Goal: Transaction & Acquisition: Download file/media

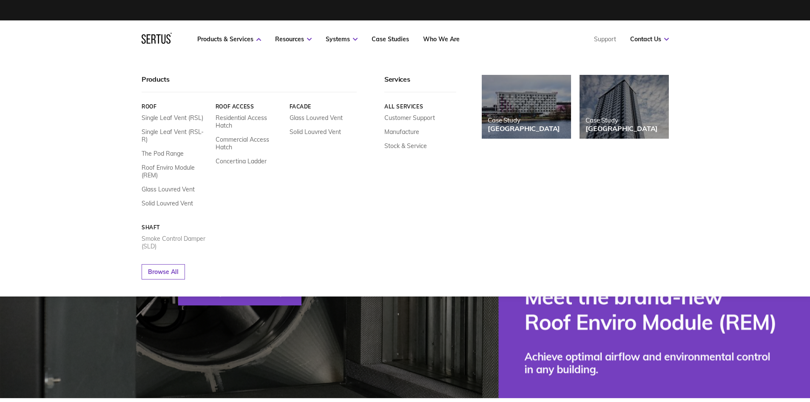
click at [178, 235] on link "Smoke Control Damper (SLD)" at bounding box center [176, 242] width 68 height 15
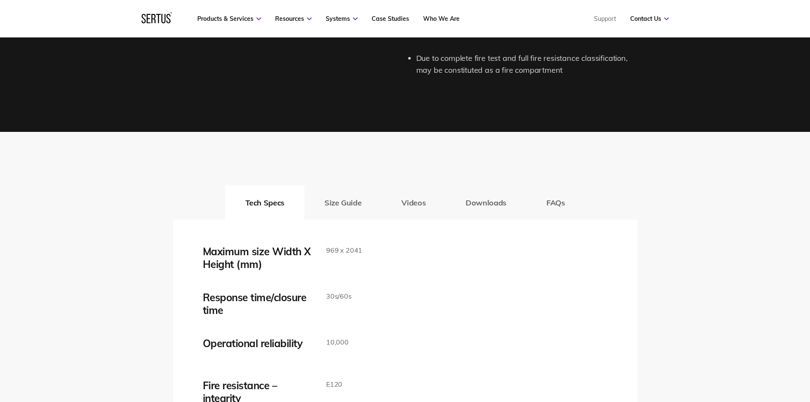
scroll to position [1232, 0]
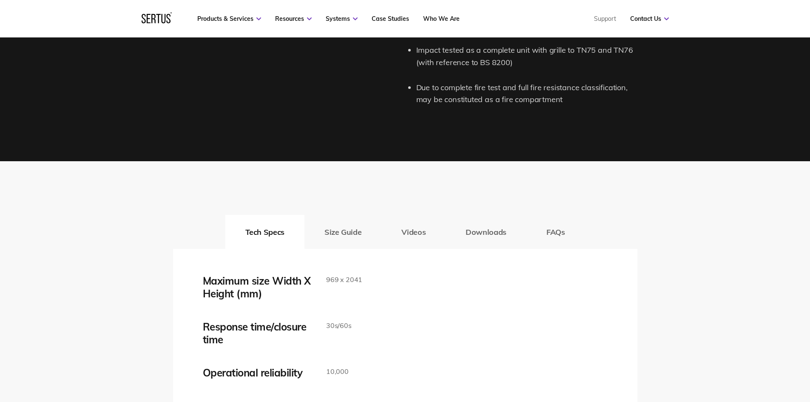
click at [455, 228] on button "Downloads" at bounding box center [485, 232] width 81 height 34
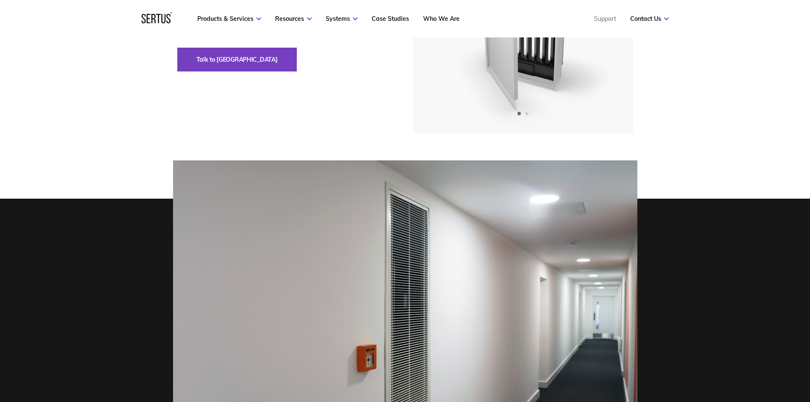
scroll to position [0, 0]
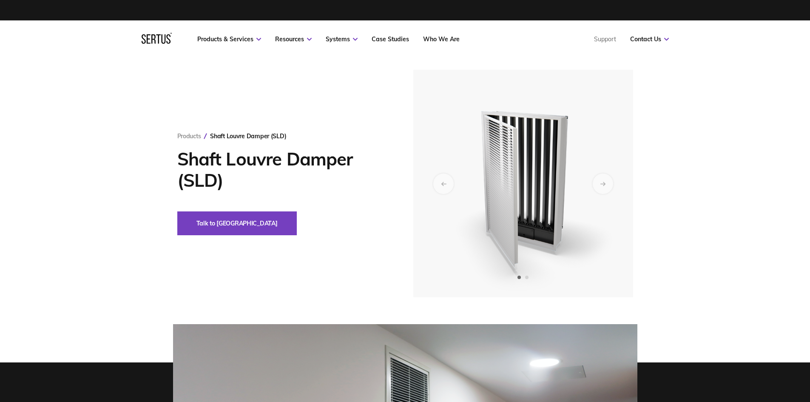
click at [530, 198] on img at bounding box center [522, 183] width 209 height 227
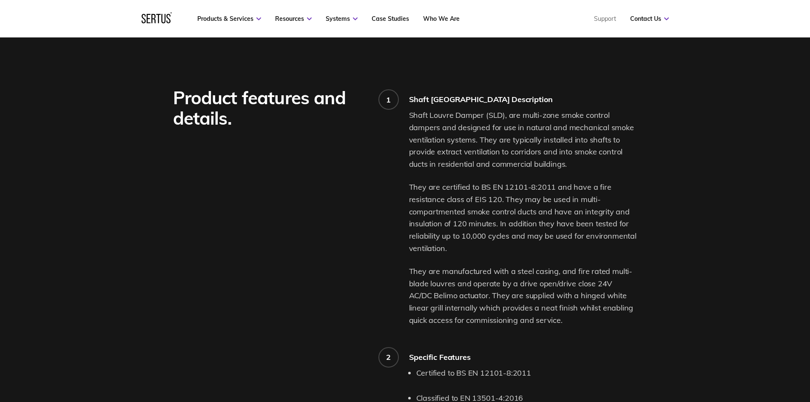
scroll to position [595, 0]
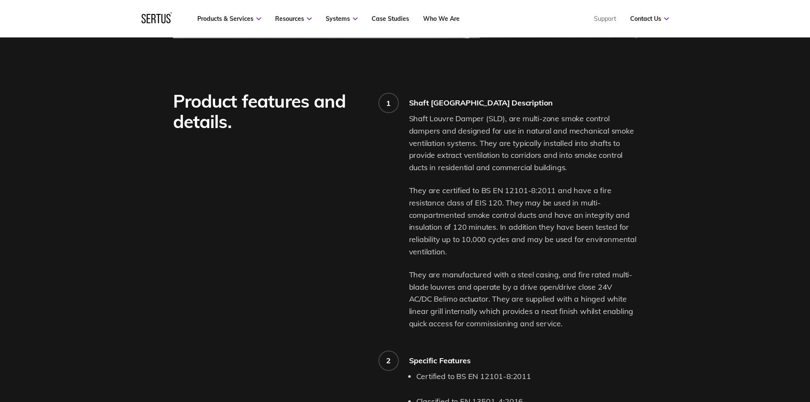
drag, startPoint x: 544, startPoint y: 323, endPoint x: 410, endPoint y: 120, distance: 243.0
click at [410, 120] on div "Shaft Louvre Damper (SLD), are multi-zone smoke control dampers and designed fo…" at bounding box center [523, 221] width 228 height 217
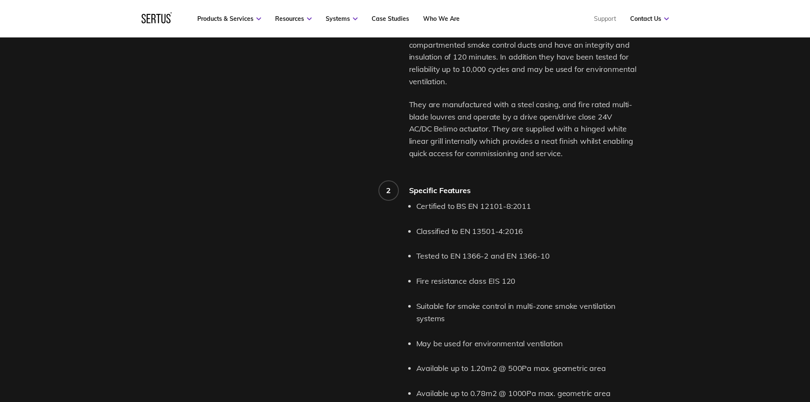
scroll to position [850, 0]
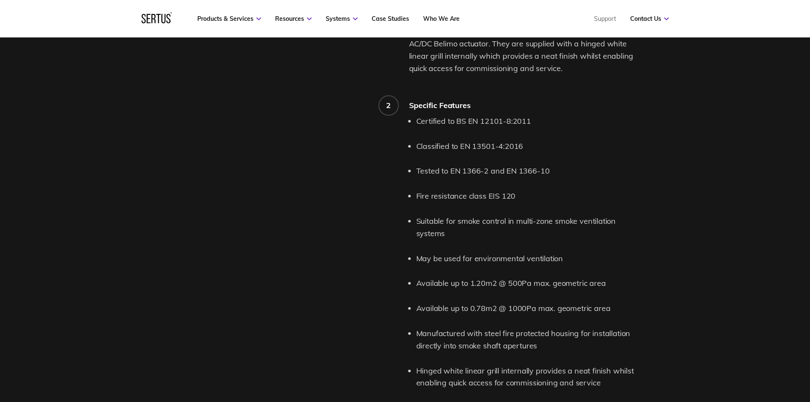
click at [411, 105] on div "Specific Features" at bounding box center [523, 105] width 228 height 10
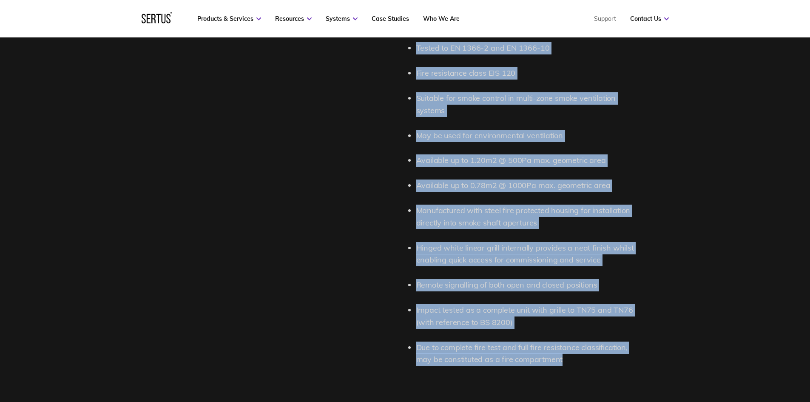
scroll to position [1044, 0]
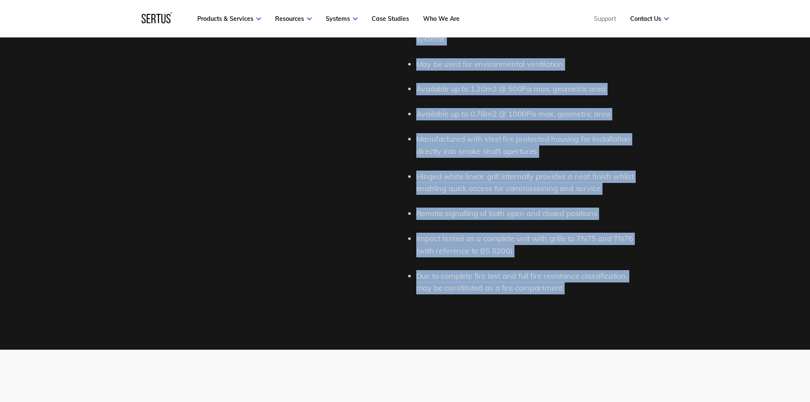
drag, startPoint x: 411, startPoint y: 105, endPoint x: 571, endPoint y: 288, distance: 243.3
click at [571, 288] on div "2 Specific Features Certified to BS EN 12101-8:2011 Classified to EN 13501-4:20…" at bounding box center [523, 100] width 228 height 388
copy div "Loremips Dolorsit Ametconse ad EL SE 10939-0:7542 Doeiusmodt in UT 02028-8:3578…"
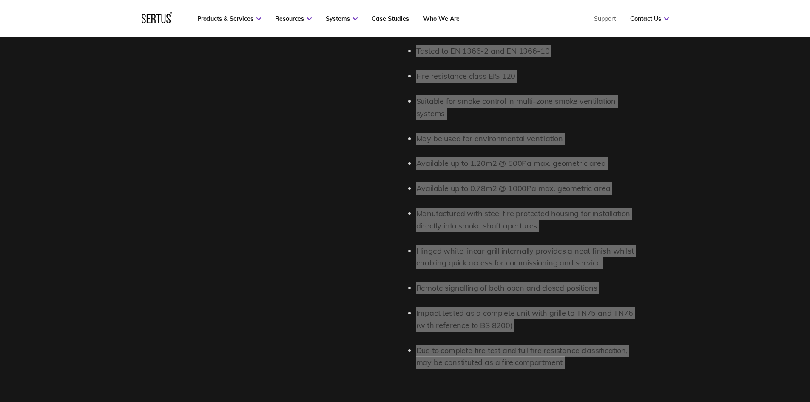
scroll to position [874, 0]
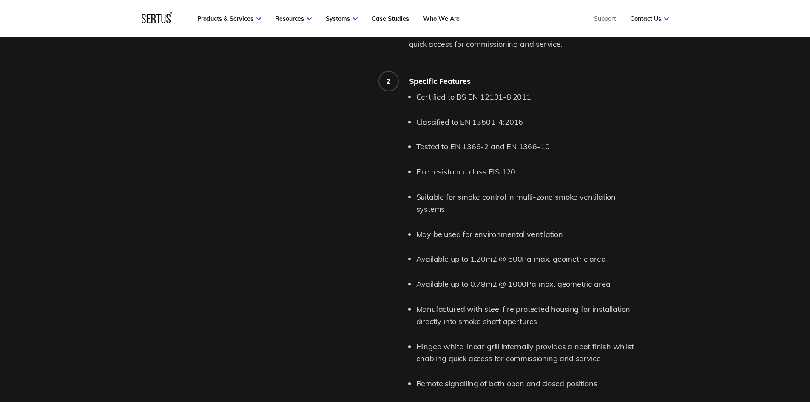
click at [392, 265] on div "Product features and details." at bounding box center [291, 144] width 236 height 665
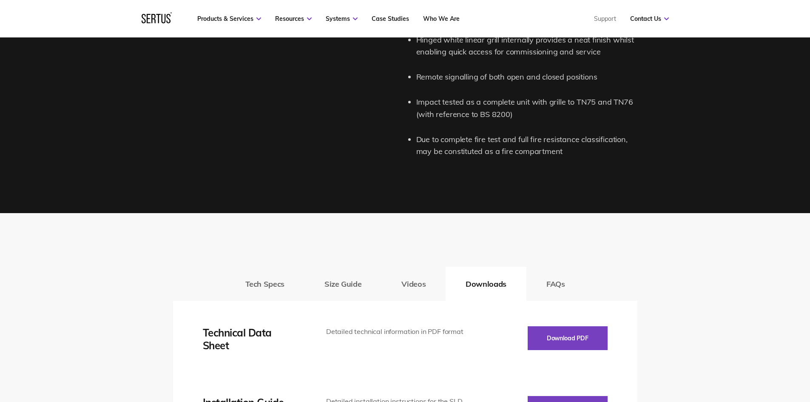
scroll to position [1342, 0]
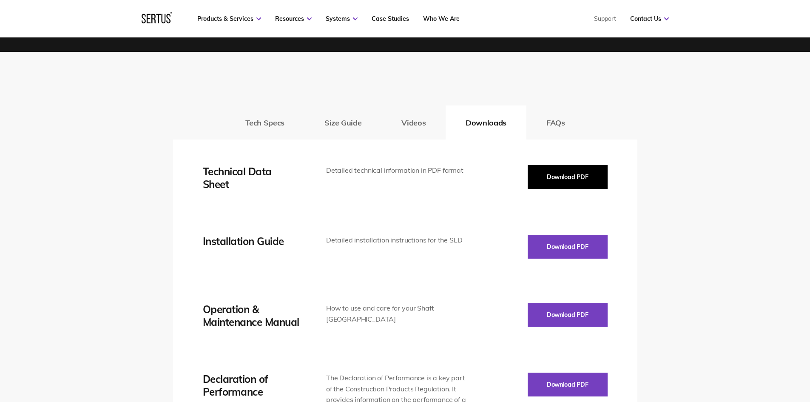
click at [539, 173] on button "Download PDF" at bounding box center [567, 177] width 80 height 24
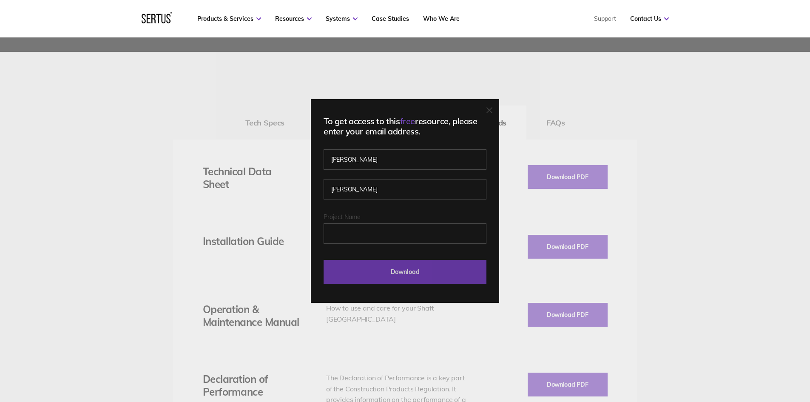
click at [419, 273] on input "Download" at bounding box center [404, 272] width 163 height 24
